Goal: Information Seeking & Learning: Learn about a topic

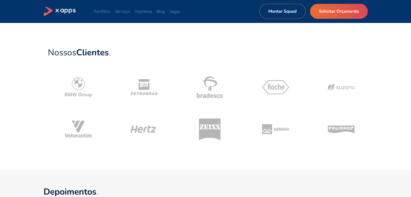
scroll to position [219, 0]
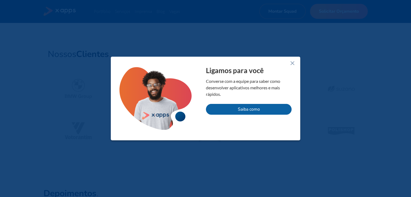
click at [288, 64] on div "Ligamos para você Converse com a equipe para saber como desenvolver aplicativos…" at bounding box center [205, 99] width 189 height 84
click at [292, 63] on line at bounding box center [292, 63] width 3 height 3
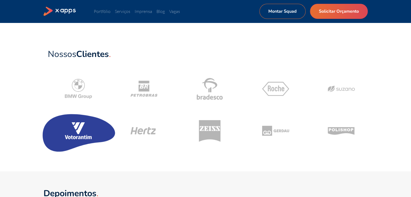
click at [64, 138] on icon at bounding box center [78, 131] width 77 height 46
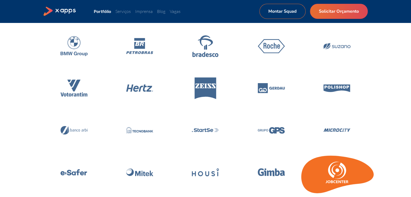
scroll to position [78, 0]
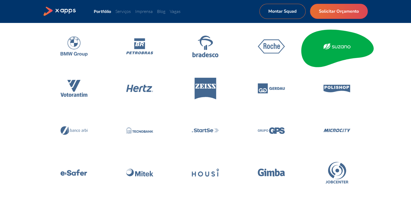
click at [334, 53] on icon at bounding box center [337, 47] width 77 height 46
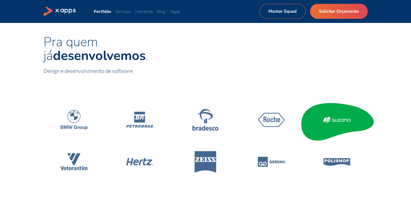
scroll to position [0, 0]
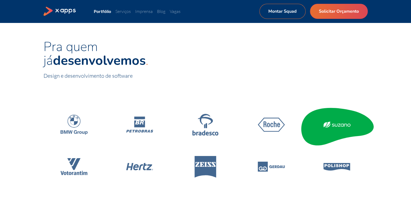
click at [327, 122] on icon at bounding box center [326, 122] width 2 height 1
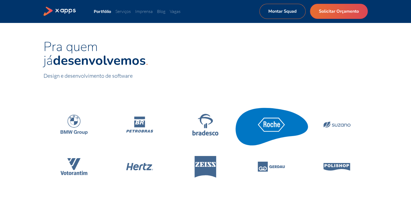
click at [263, 116] on icon at bounding box center [271, 125] width 77 height 46
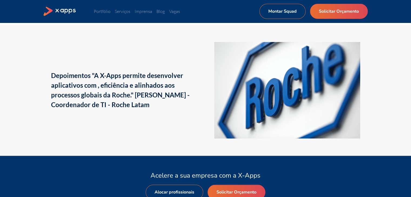
scroll to position [819, 0]
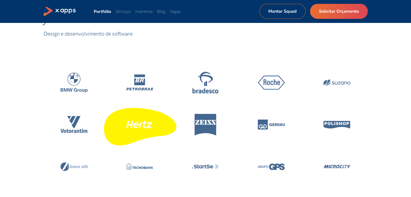
click at [140, 130] on icon at bounding box center [139, 125] width 77 height 46
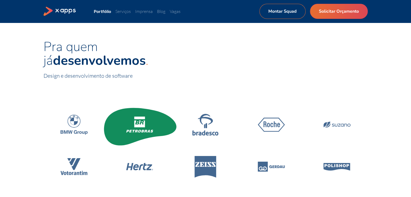
click at [138, 122] on icon at bounding box center [140, 123] width 6 height 2
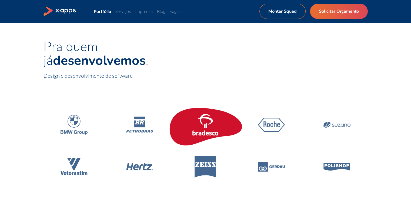
click at [214, 117] on icon at bounding box center [205, 125] width 27 height 22
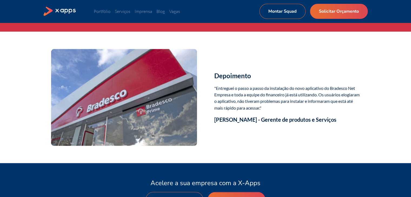
scroll to position [914, 0]
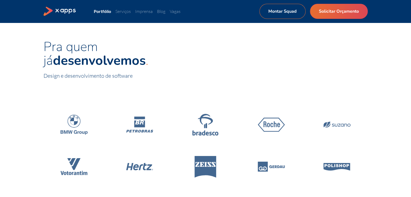
scroll to position [78, 0]
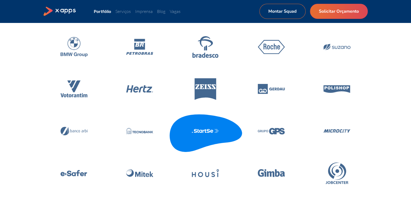
click at [199, 124] on icon at bounding box center [205, 131] width 77 height 46
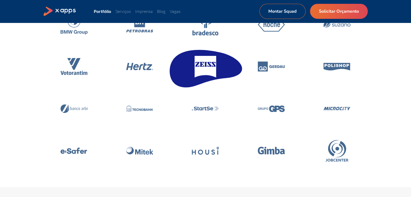
scroll to position [101, 0]
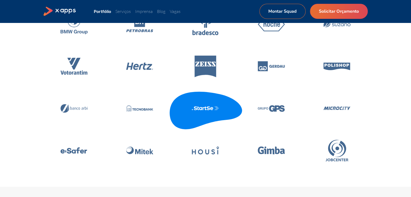
click at [216, 109] on icon at bounding box center [205, 109] width 27 height 4
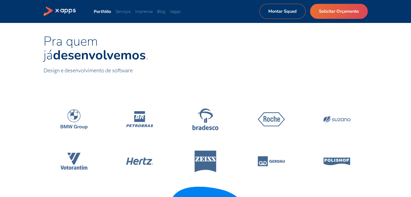
scroll to position [0, 0]
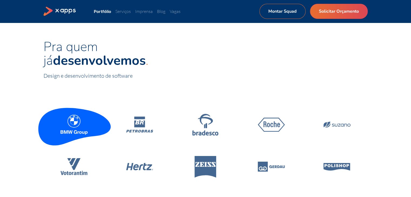
click at [71, 119] on icon at bounding box center [72, 120] width 4 height 4
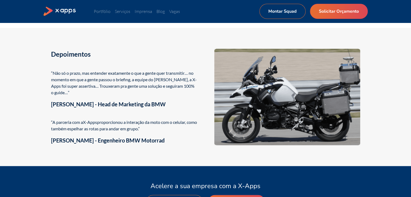
scroll to position [869, 0]
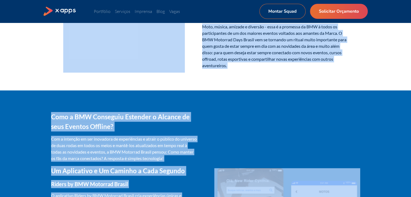
drag, startPoint x: 71, startPoint y: 119, endPoint x: 134, endPoint y: 84, distance: 71.6
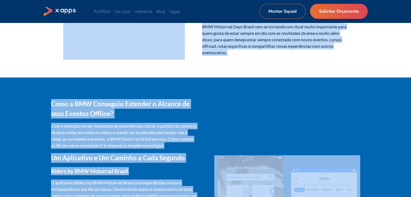
scroll to position [237, 0]
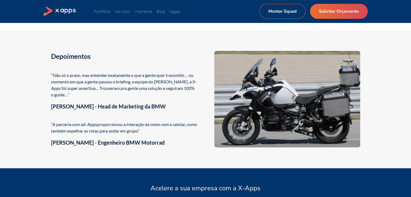
scroll to position [857, 0]
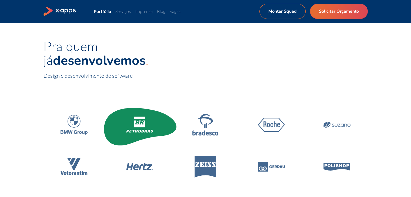
click at [132, 127] on icon at bounding box center [139, 125] width 27 height 16
click at [136, 125] on icon at bounding box center [139, 124] width 11 height 7
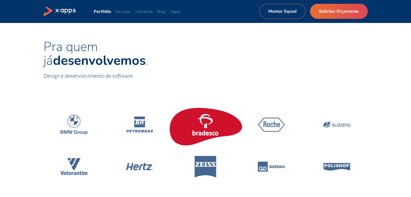
click at [207, 129] on icon at bounding box center [205, 125] width 27 height 22
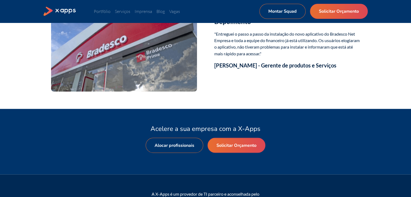
scroll to position [974, 0]
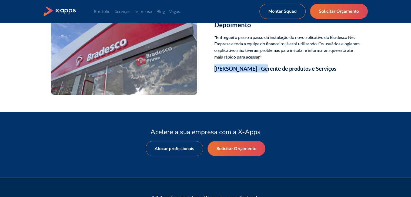
drag, startPoint x: 258, startPoint y: 77, endPoint x: 210, endPoint y: 73, distance: 48.3
click at [210, 73] on div "Depoimento "Entreguei o passo a passo da instalação do novo aplicativo do Brade…" at bounding box center [206, 46] width 324 height 97
copy h3 "[PERSON_NAME]"
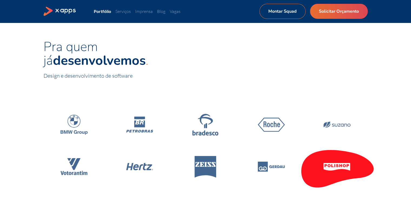
click at [352, 170] on icon at bounding box center [337, 167] width 77 height 46
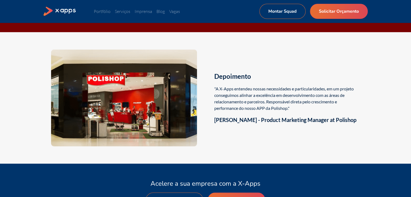
scroll to position [879, 0]
